Goal: Find specific page/section: Find specific page/section

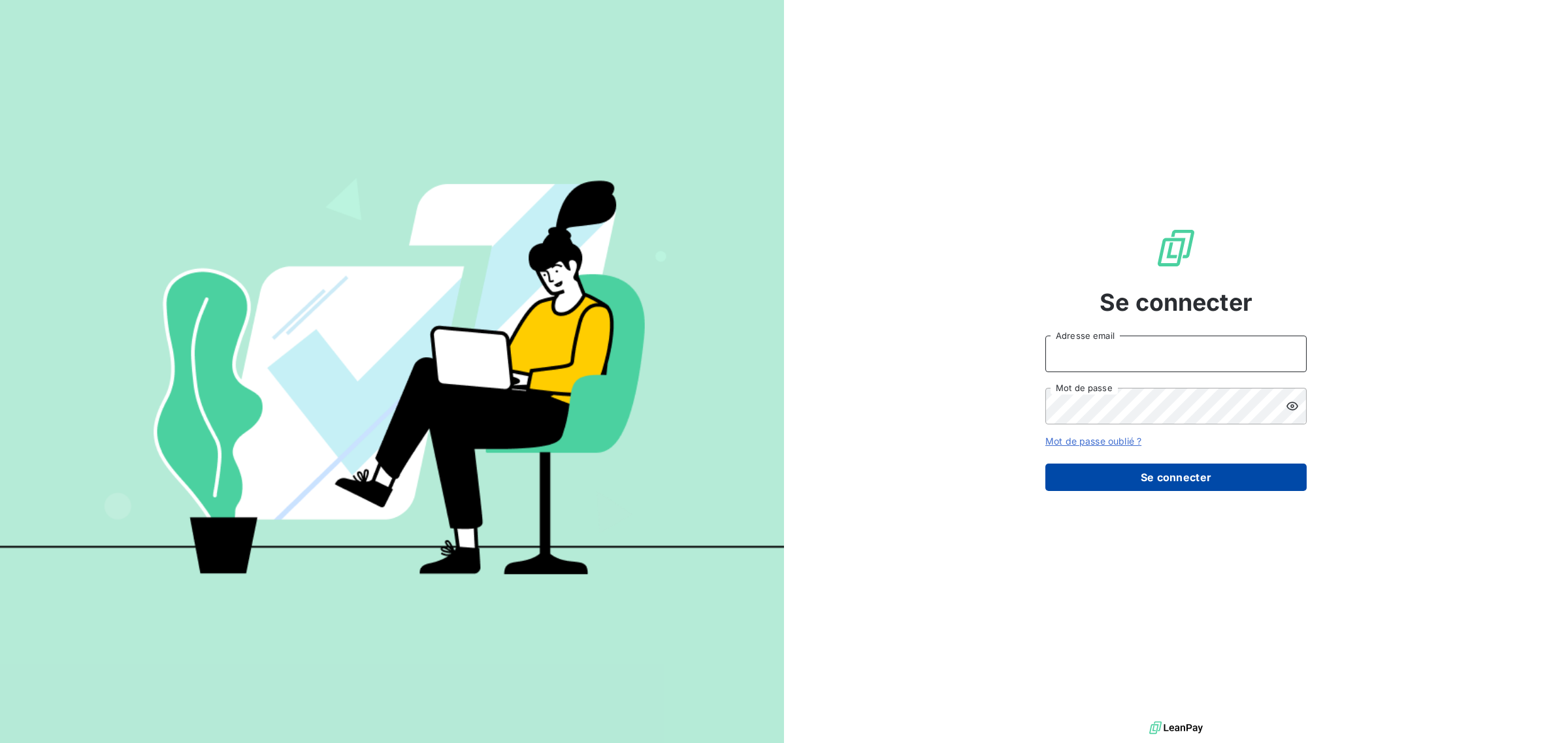
type input "[EMAIL_ADDRESS][DOMAIN_NAME]"
click at [1141, 471] on button "Se connecter" at bounding box center [1176, 477] width 261 height 28
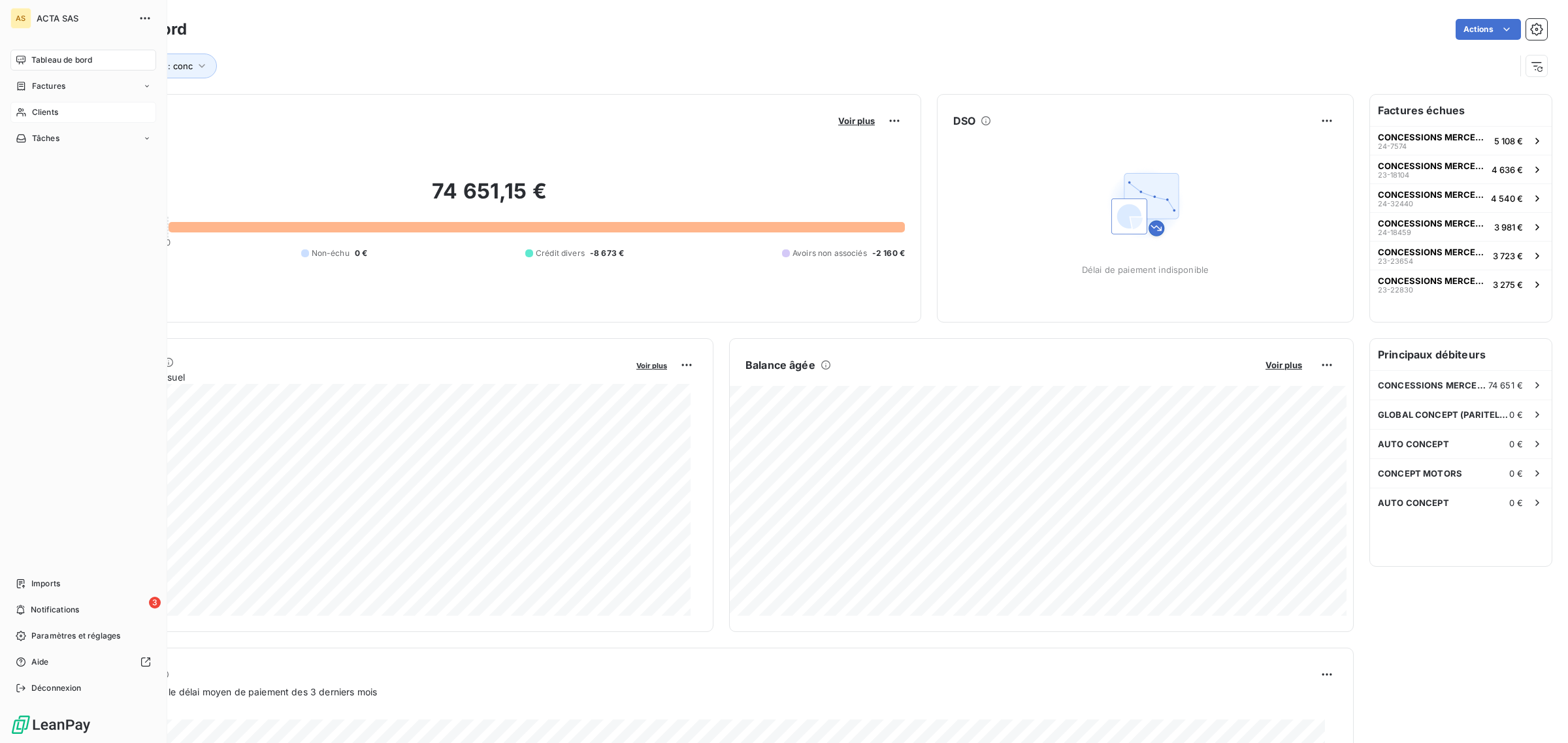
click at [13, 109] on div "Clients" at bounding box center [83, 112] width 146 height 21
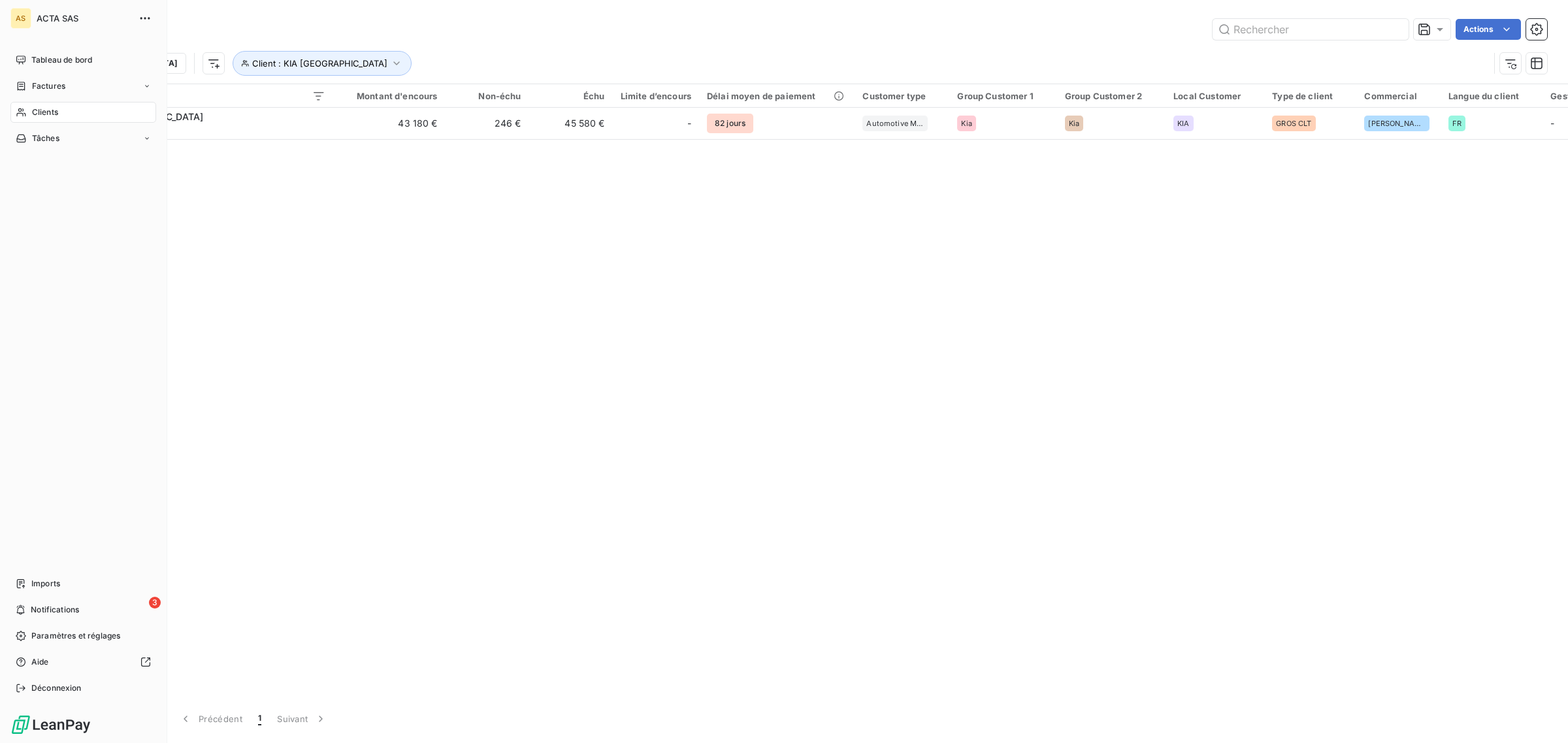
click at [43, 113] on span "Clients" at bounding box center [45, 112] width 26 height 12
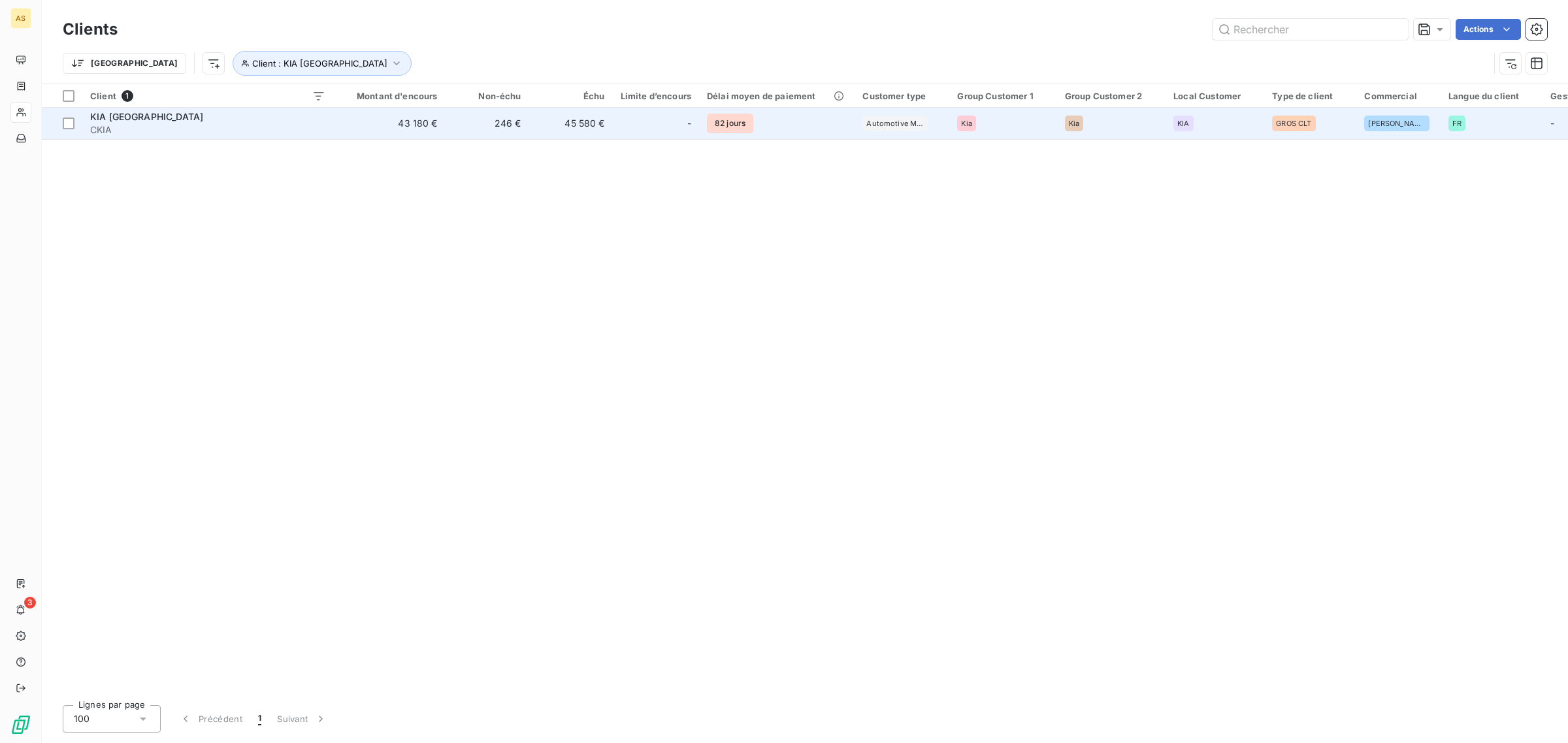
click at [121, 118] on span "KIA [GEOGRAPHIC_DATA]" at bounding box center [147, 116] width 113 height 11
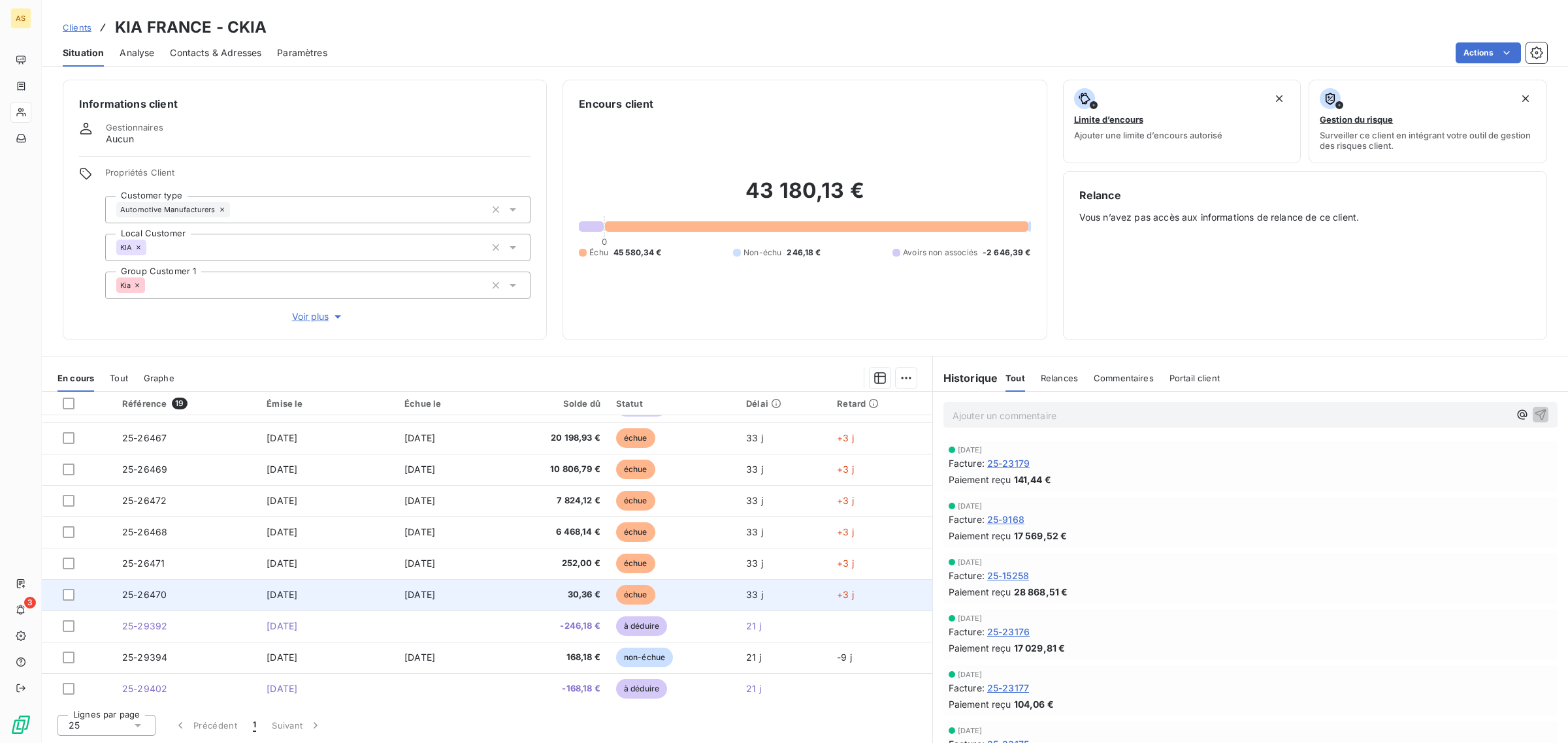
scroll to position [245, 0]
